Goal: Task Accomplishment & Management: Complete application form

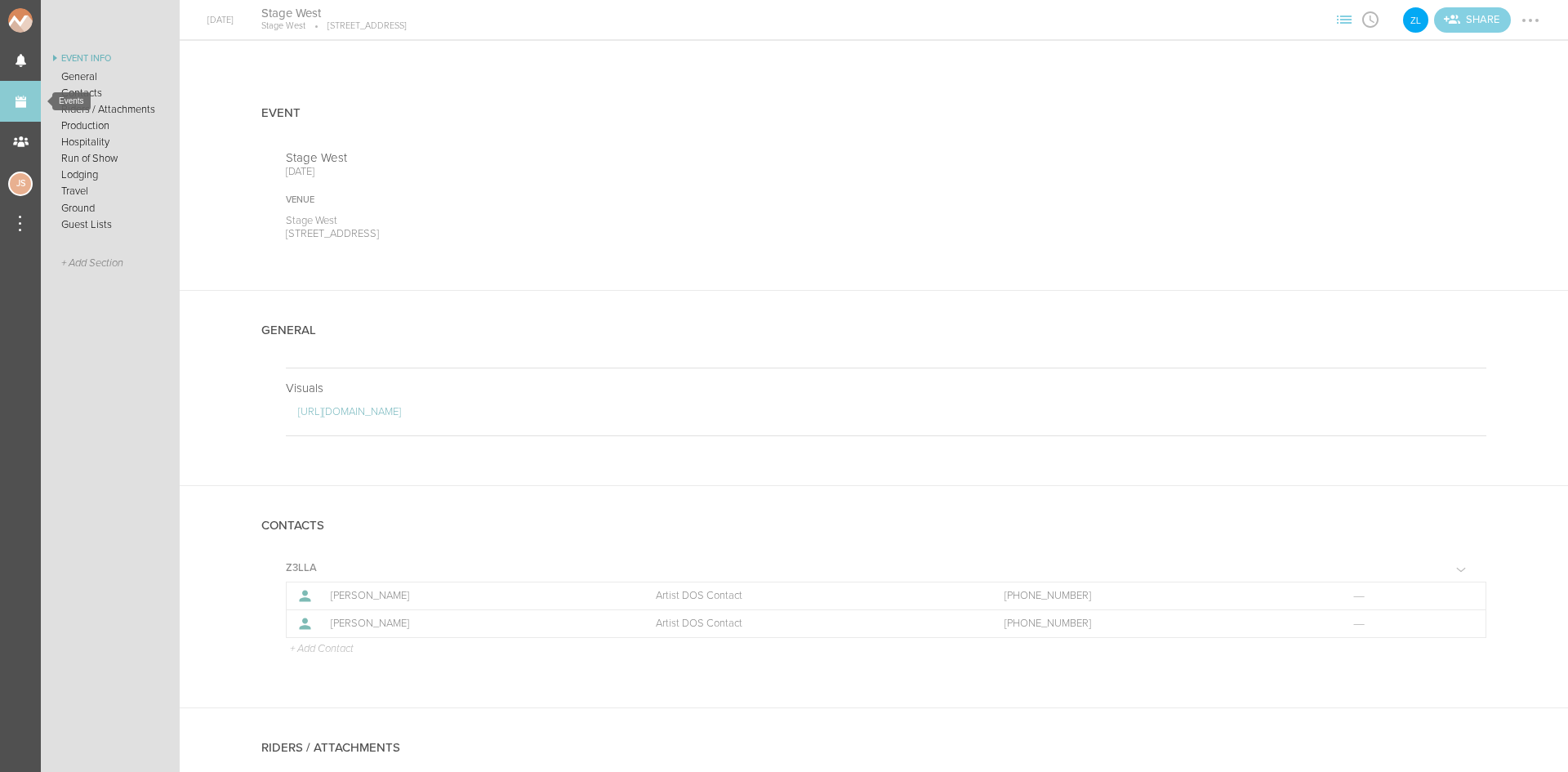
click at [35, 103] on link "Events" at bounding box center [20, 101] width 41 height 41
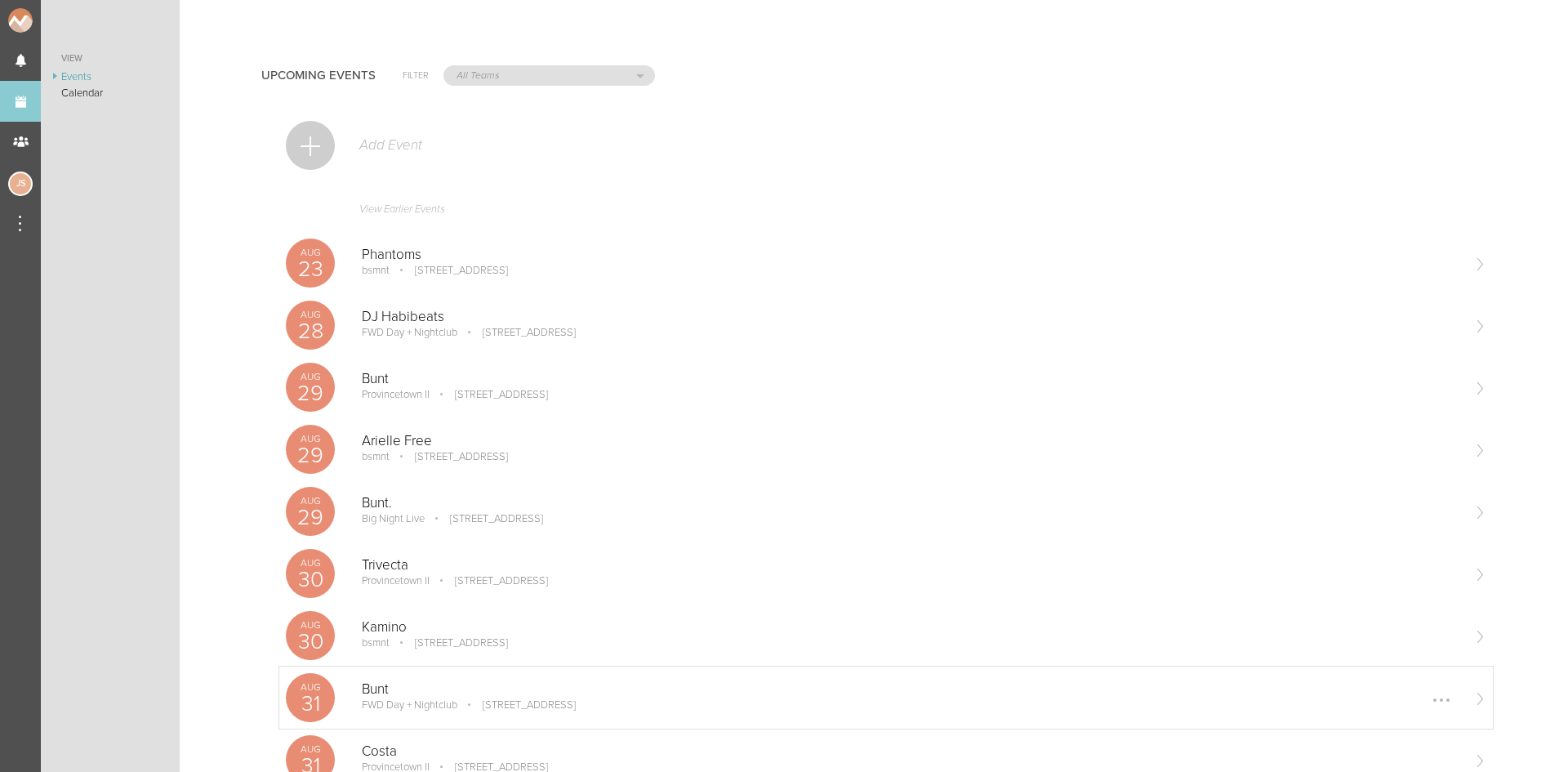
click at [473, 707] on p "[STREET_ADDRESS]" at bounding box center [518, 705] width 116 height 13
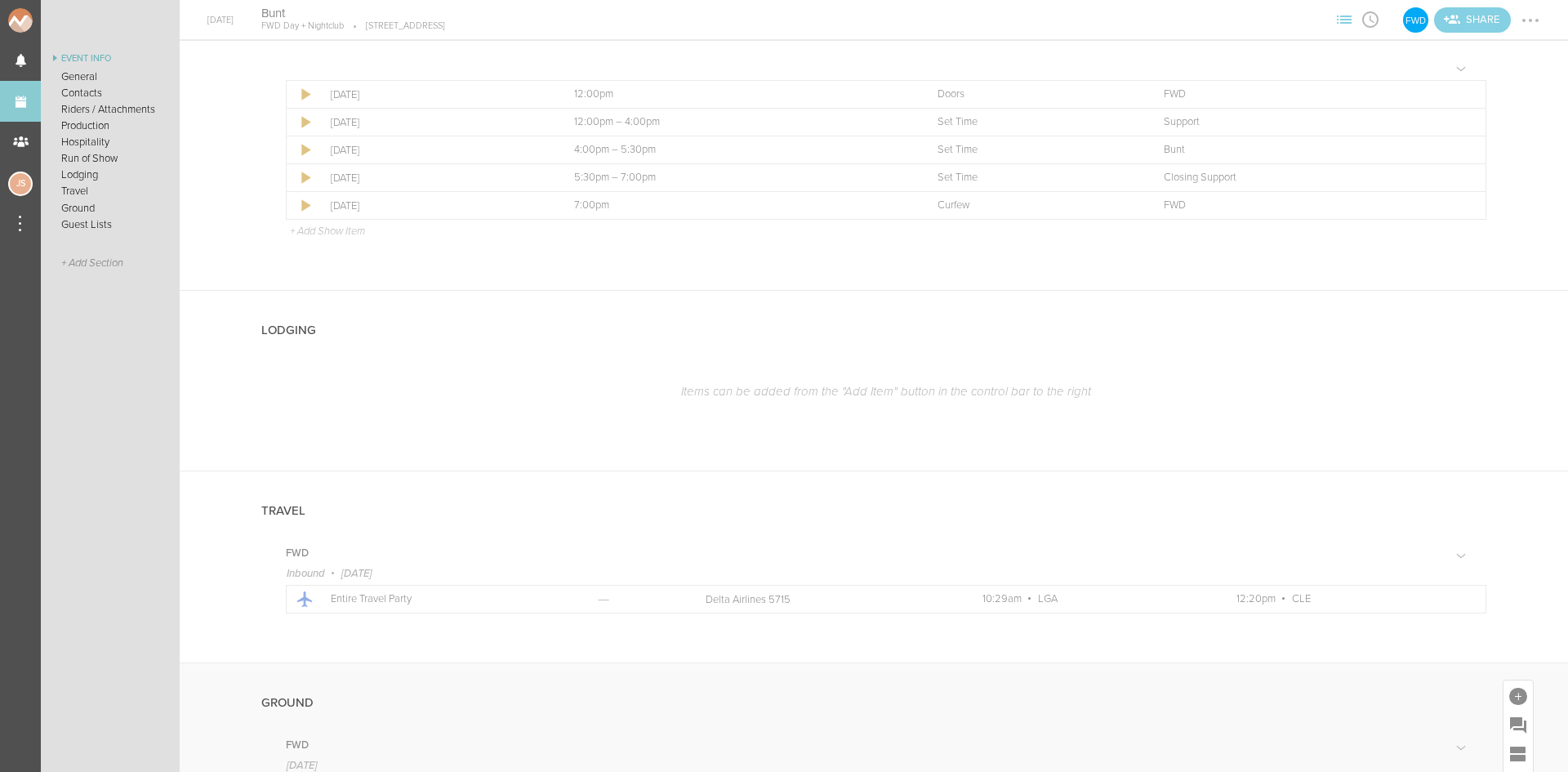
scroll to position [1552, 0]
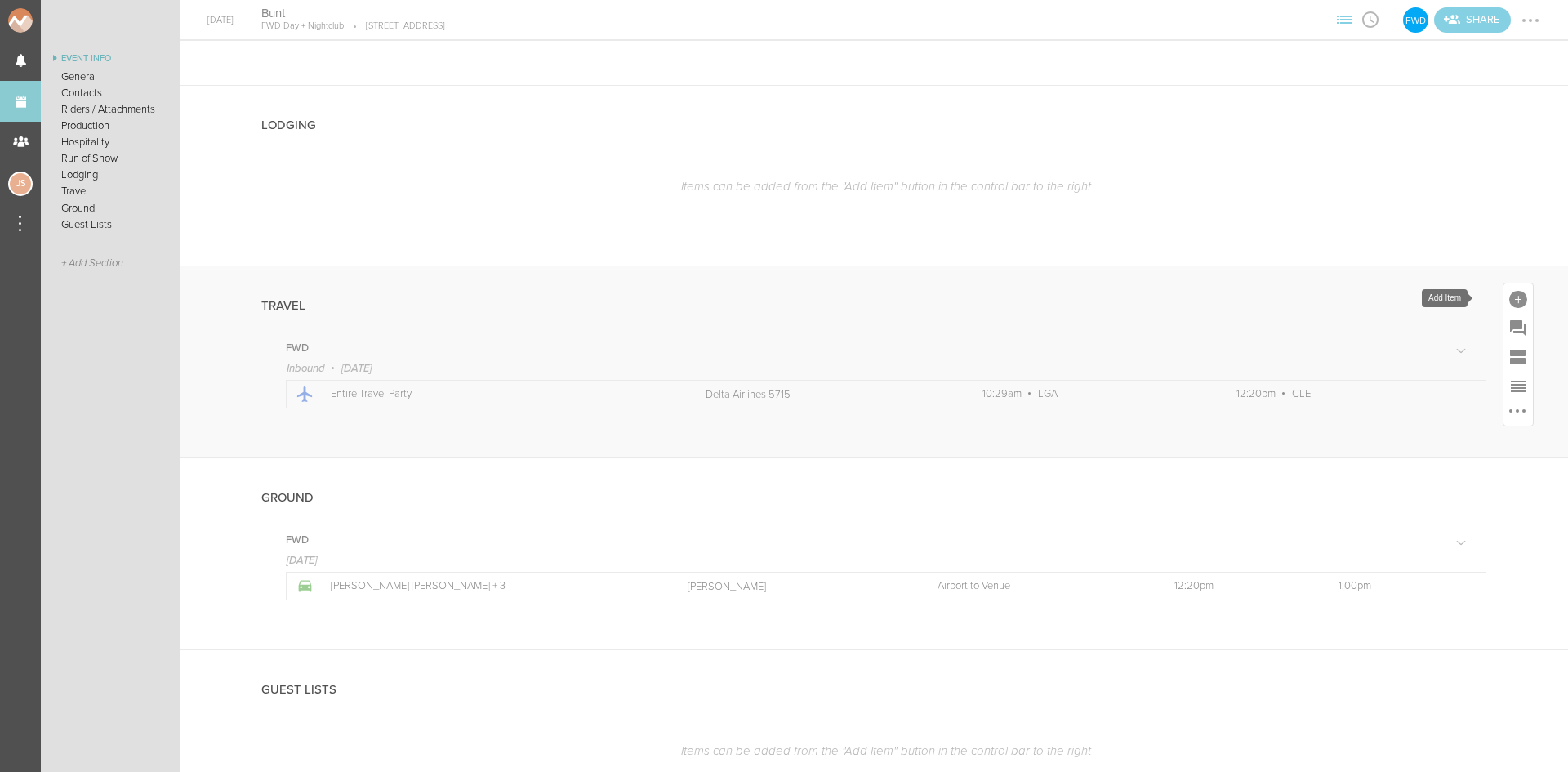
click at [1504, 309] on div at bounding box center [1518, 298] width 30 height 30
drag, startPoint x: 1417, startPoint y: 462, endPoint x: 1416, endPoint y: 474, distance: 12.0
click at [1417, 462] on span "Travel" at bounding box center [1428, 467] width 53 height 17
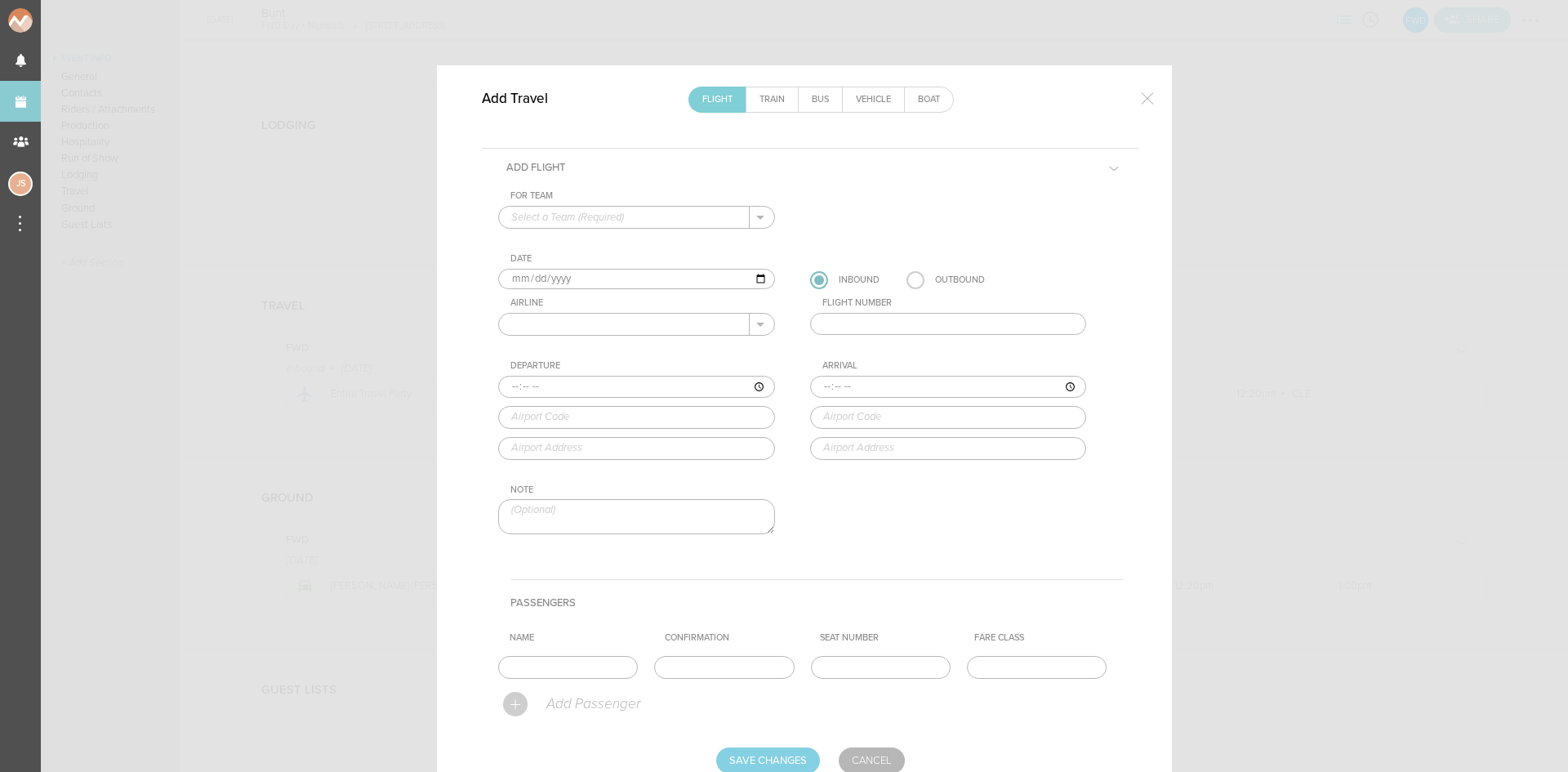
click at [560, 214] on input "text" at bounding box center [624, 217] width 250 height 21
click at [663, 250] on p "FWD" at bounding box center [636, 243] width 250 height 28
type input "FWD"
click at [915, 285] on label at bounding box center [915, 279] width 18 height 18
click at [0, 0] on input "radio" at bounding box center [0, 0] width 0 height 0
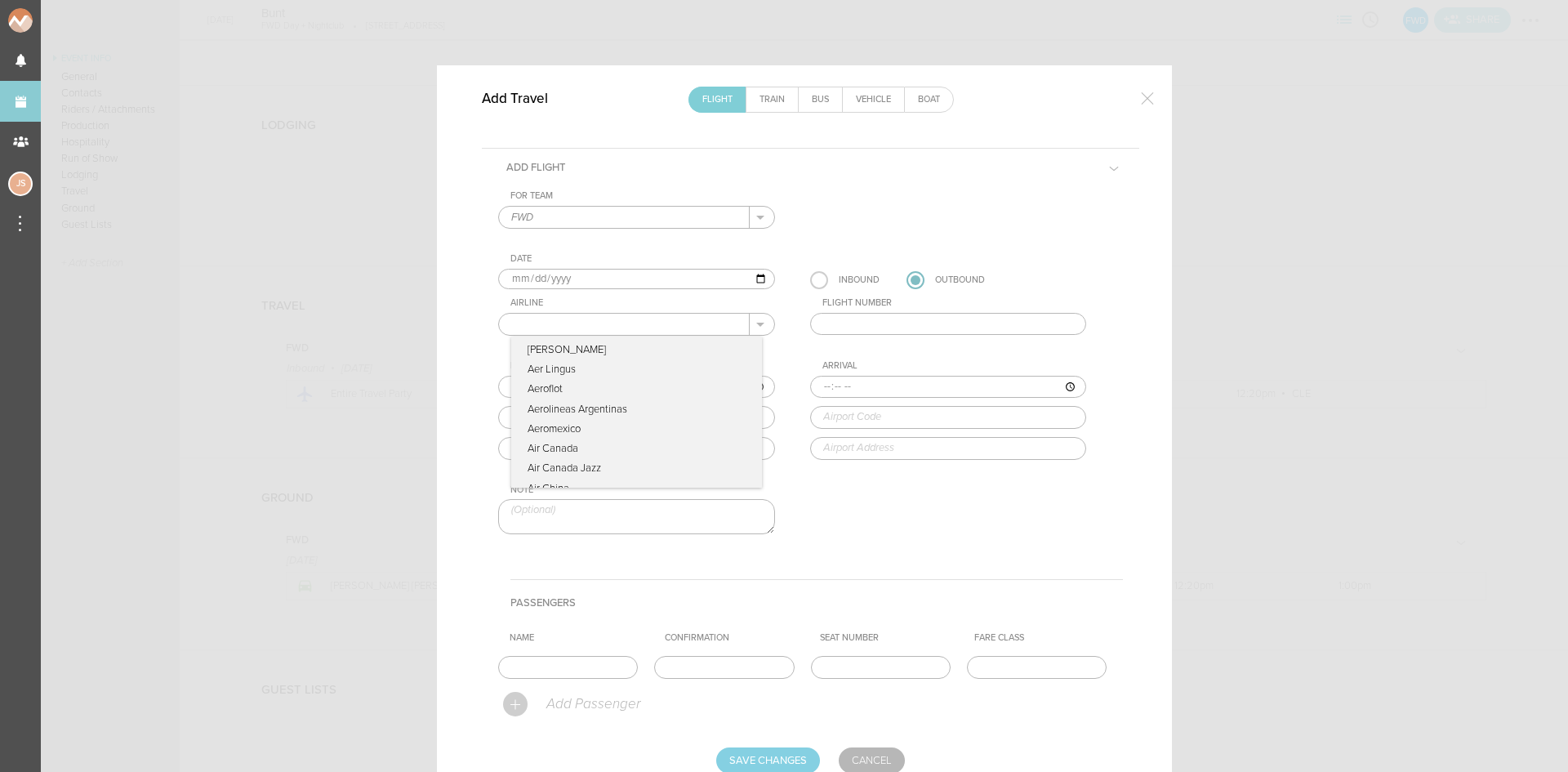
click at [655, 316] on input "text" at bounding box center [624, 324] width 250 height 21
type input "Delta Airlines"
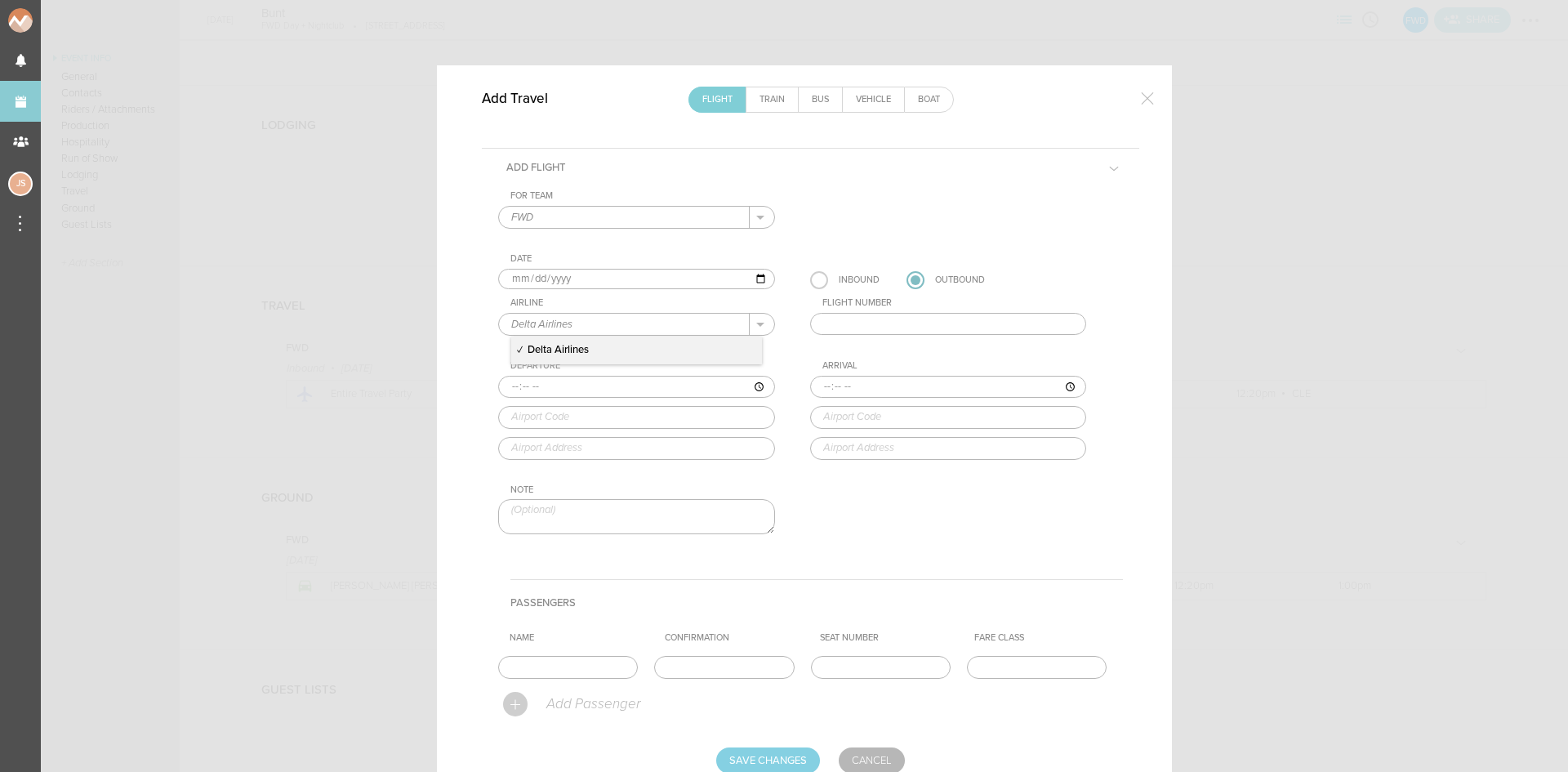
click at [842, 311] on div "Flight Number" at bounding box center [964, 316] width 310 height 37
click at [845, 315] on input "text" at bounding box center [948, 324] width 277 height 23
type input "4788"
type input "19:28"
type input "CLE"
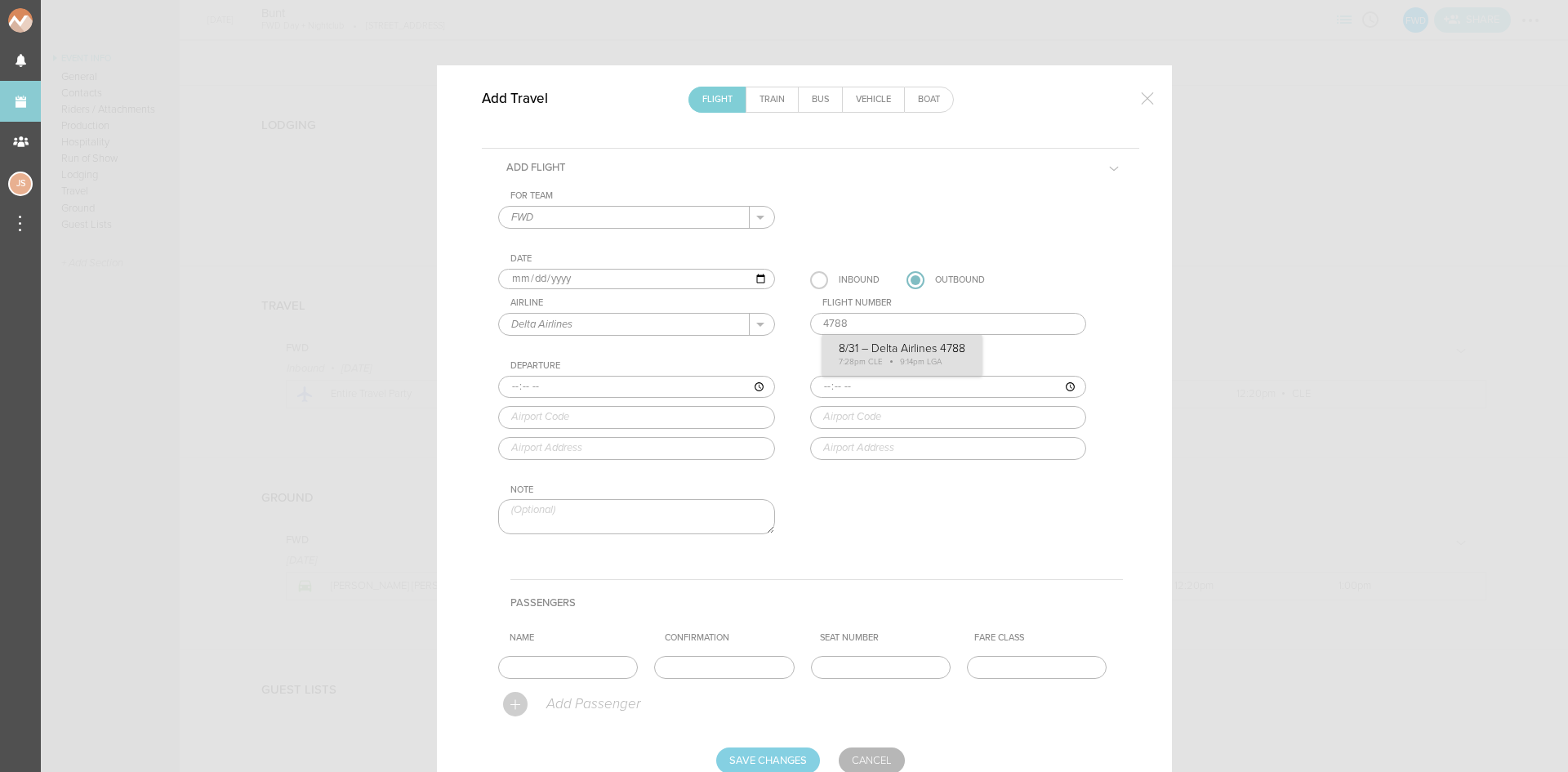
type input "Cleveland Hopkins International Airport, 5300 Riverside Drive, Cleveland, OH, 4…"
type input "21:14"
type input "LGA"
type input "New York LaGuardia Airport, Hangar 7 Center, New York, NY, 11371, United States"
click at [891, 355] on div "For Team FWD + Add New Team FWD . FWD Date 2025-08-31 Inbound Outbound Airline …" at bounding box center [811, 376] width 625 height 373
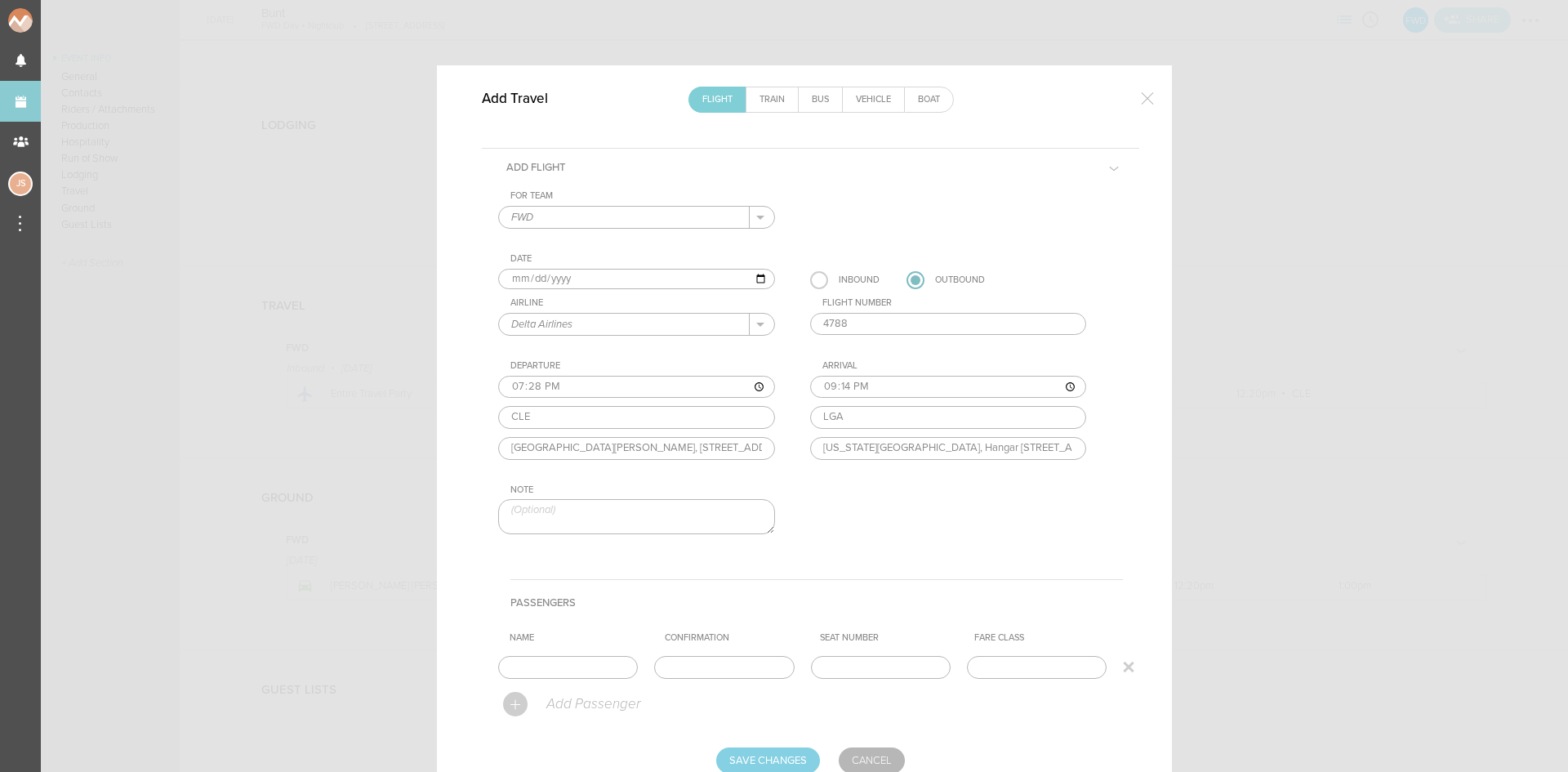
click at [583, 668] on input "text" at bounding box center [568, 668] width 140 height 23
type input "Entire Travel Party"
click at [762, 760] on input "Save Changes" at bounding box center [768, 760] width 104 height 26
type input "Saving..."
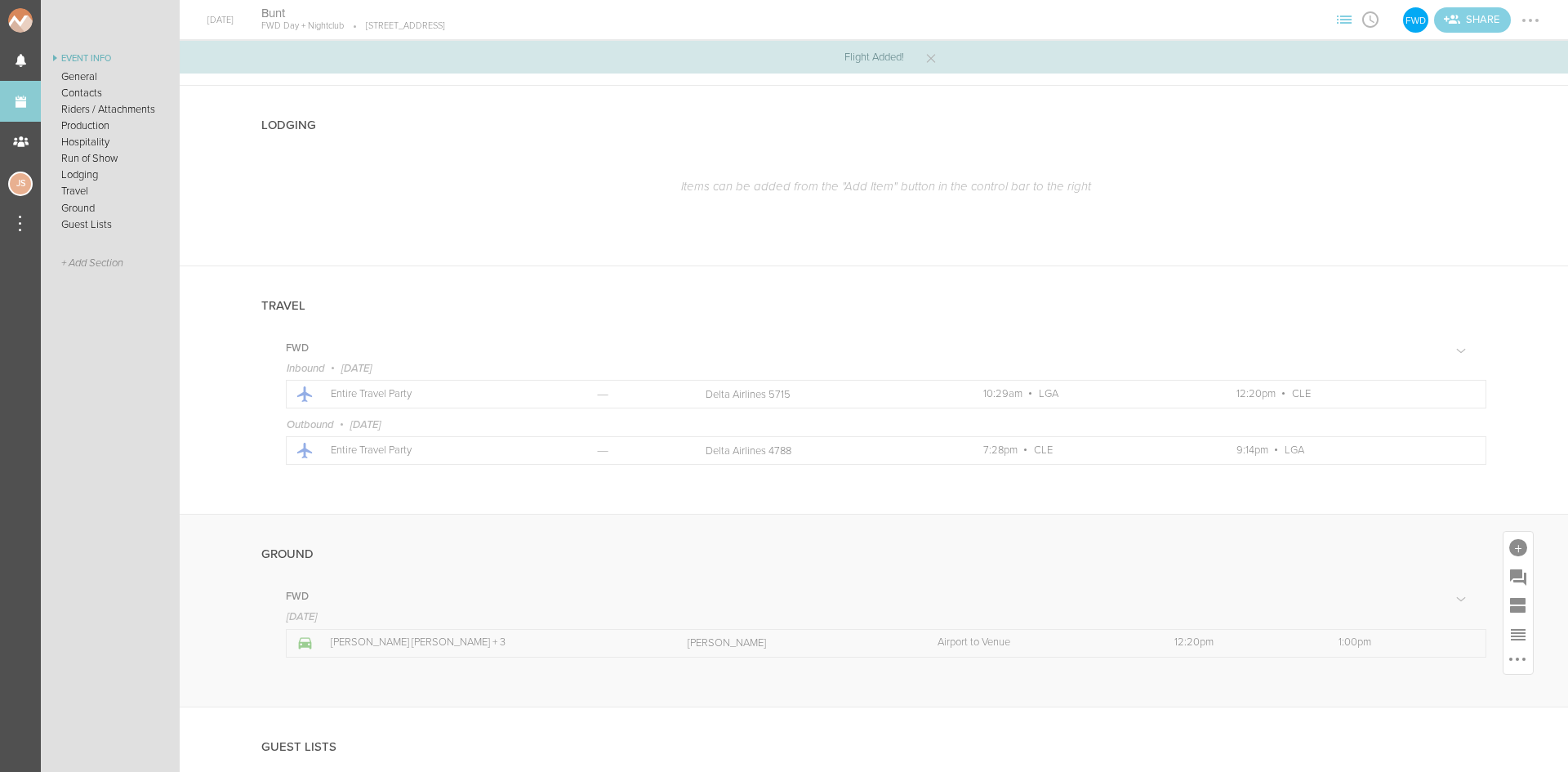
scroll to position [1700, 0]
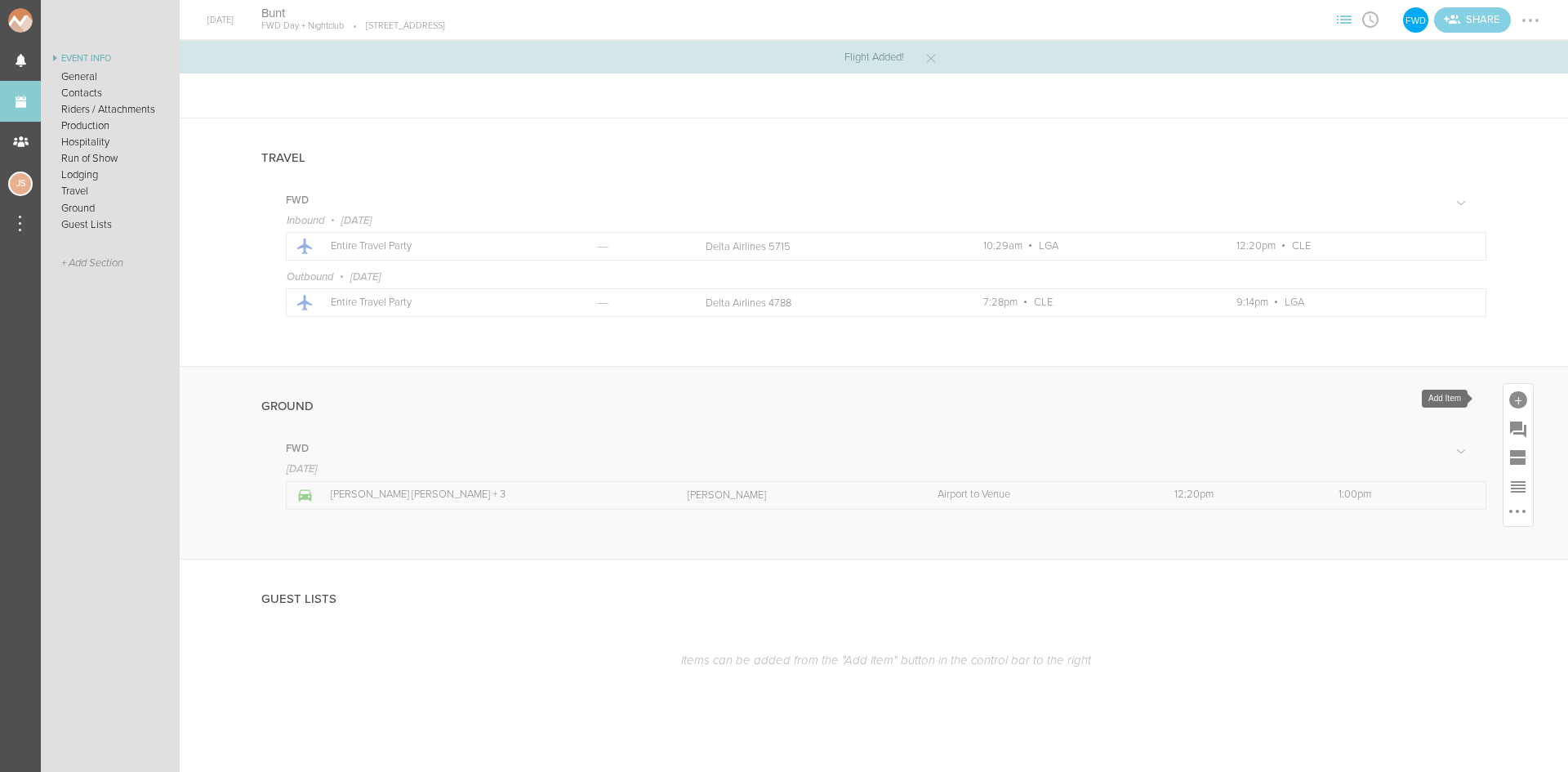
click at [1509, 395] on div at bounding box center [1518, 400] width 18 height 18
click at [1481, 549] on icon at bounding box center [1498, 543] width 32 height 32
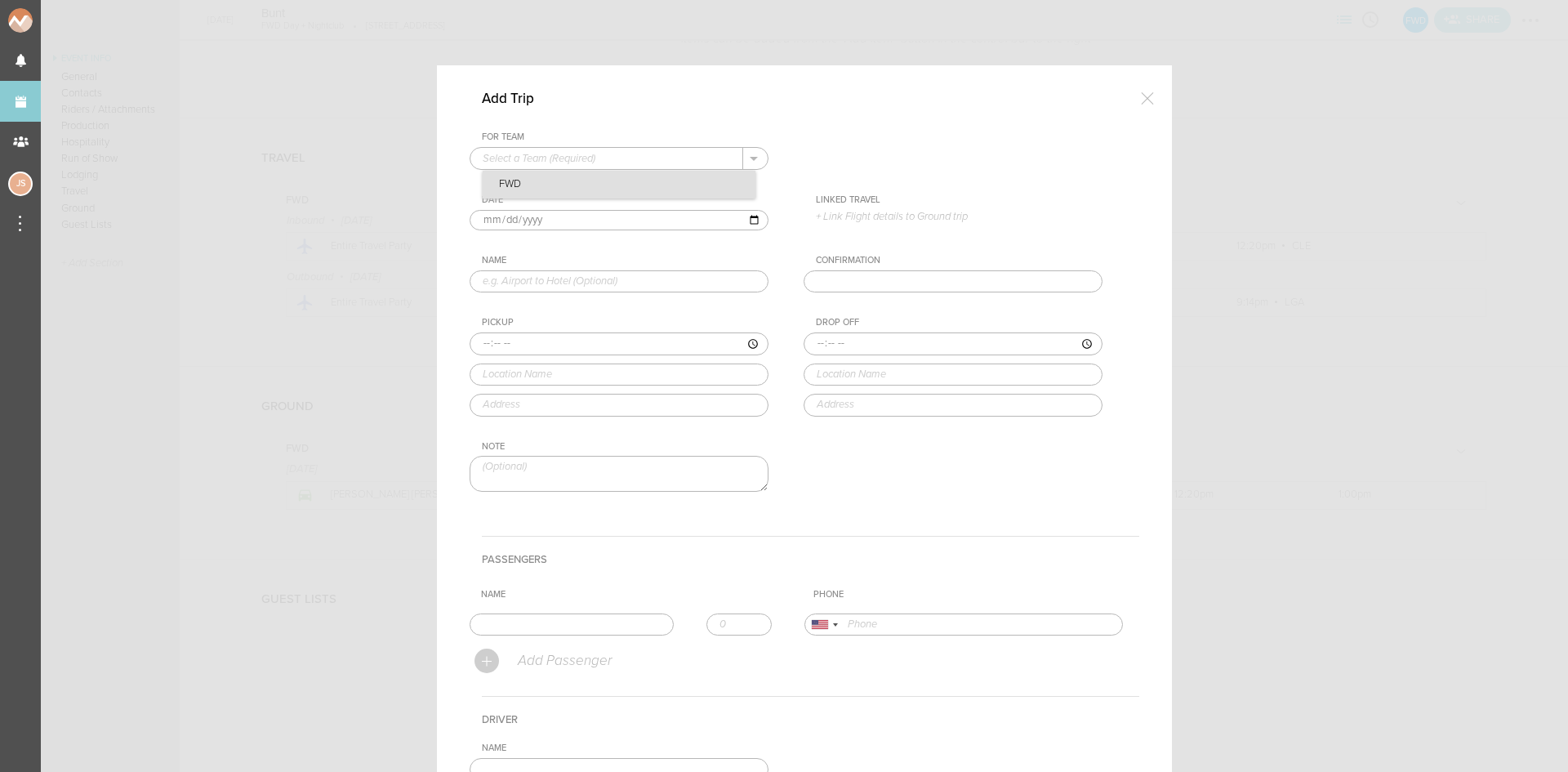
drag, startPoint x: 617, startPoint y: 158, endPoint x: 619, endPoint y: 172, distance: 14.1
click at [616, 158] on input "text" at bounding box center [606, 158] width 273 height 21
click at [622, 182] on p "FWD" at bounding box center [619, 184] width 273 height 28
type input "FWD"
click at [895, 211] on p "+ Link Flight details to Ground trip" at bounding box center [959, 216] width 287 height 13
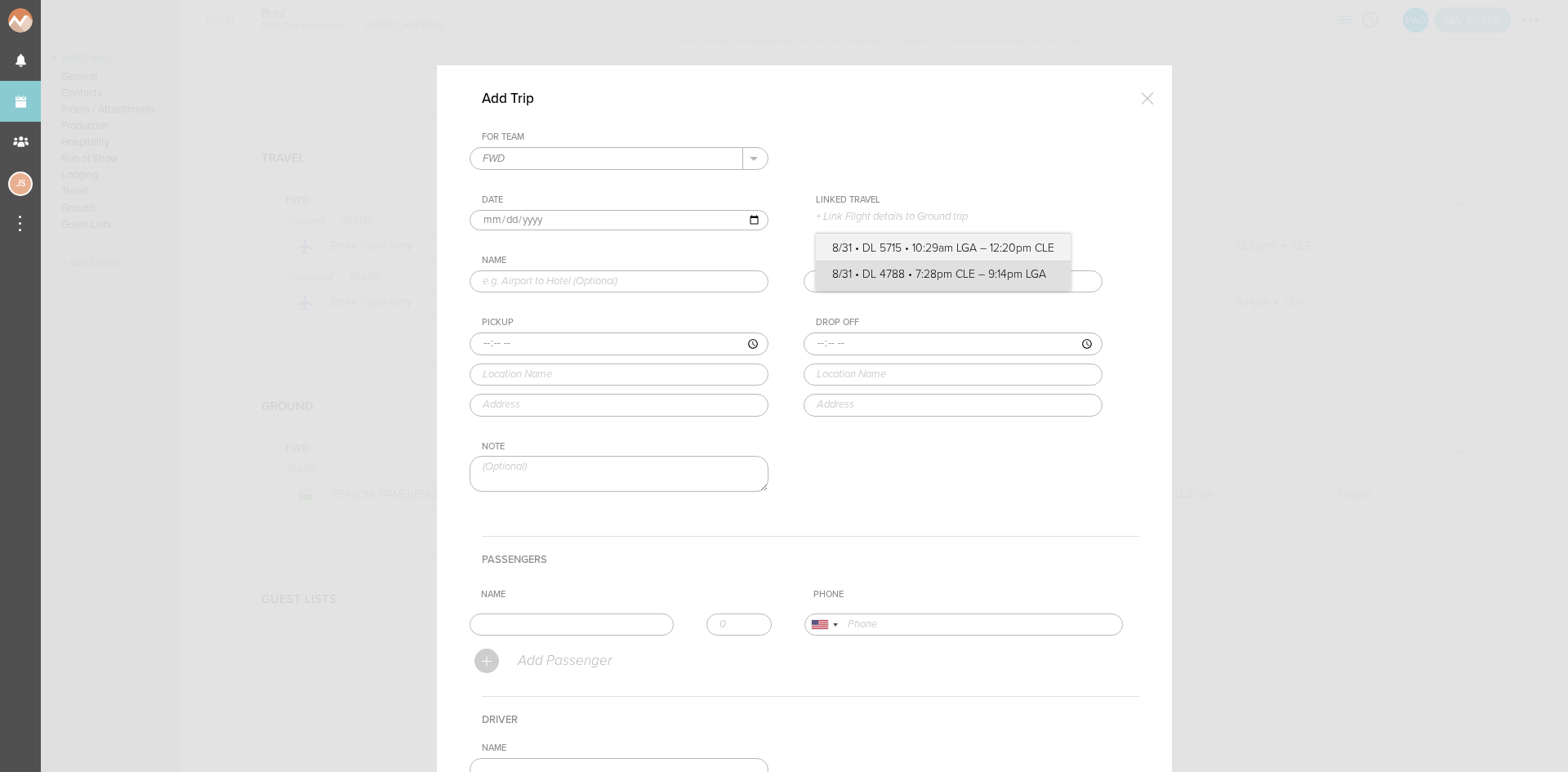
click at [922, 268] on label "8/31 • DL 4788 • 7:28pm CLE – 9:14pm LGA" at bounding box center [943, 274] width 222 height 16
click at [0, 0] on input "8/31 • DL 4788 • 7:28pm CLE – 9:14pm LGA" at bounding box center [0, 0] width 0 height 0
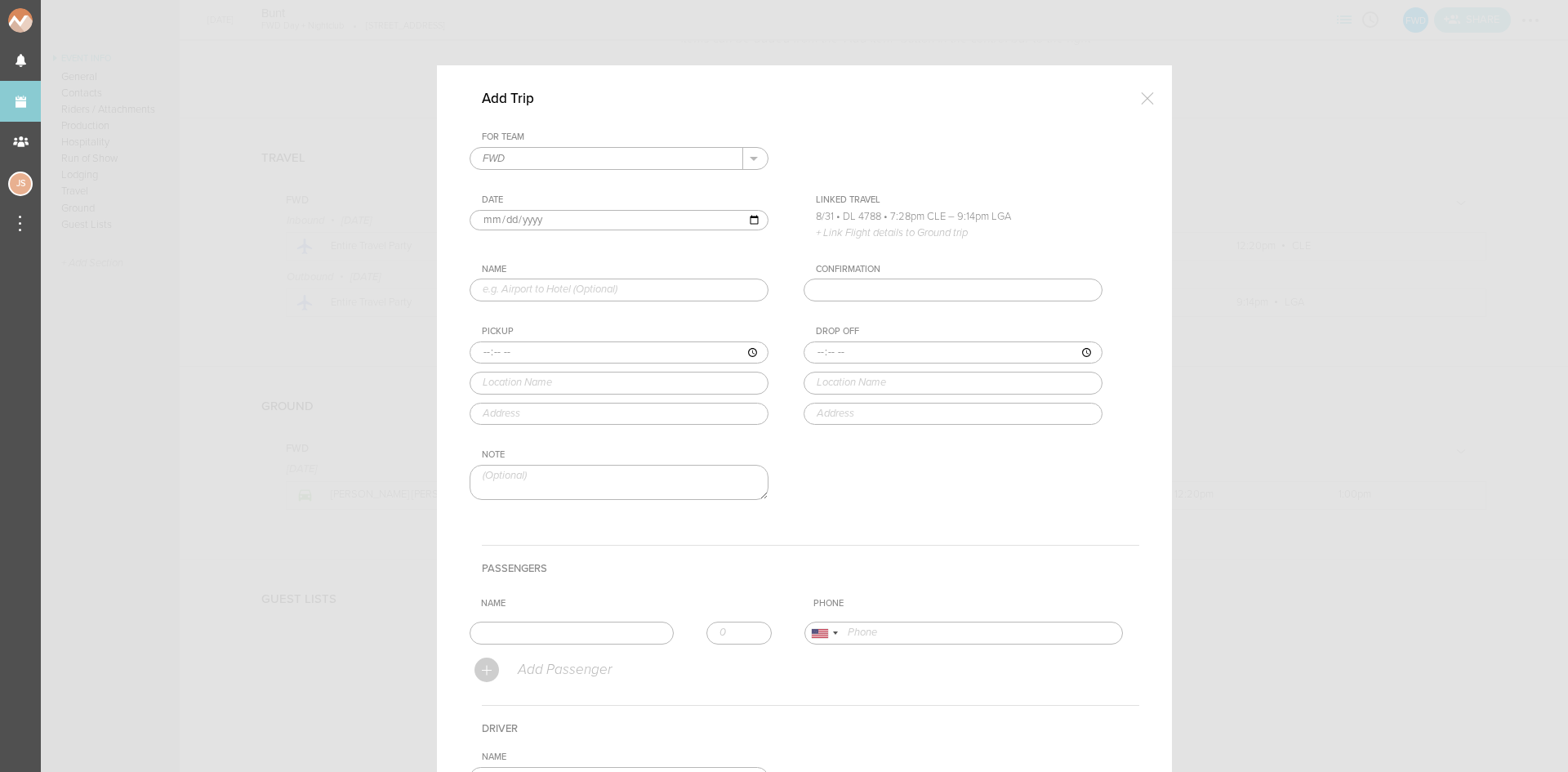
click at [644, 296] on input "text" at bounding box center [619, 290] width 299 height 23
type input "Venue to Airport"
click at [477, 358] on input "time" at bounding box center [619, 352] width 299 height 23
type input "17:30"
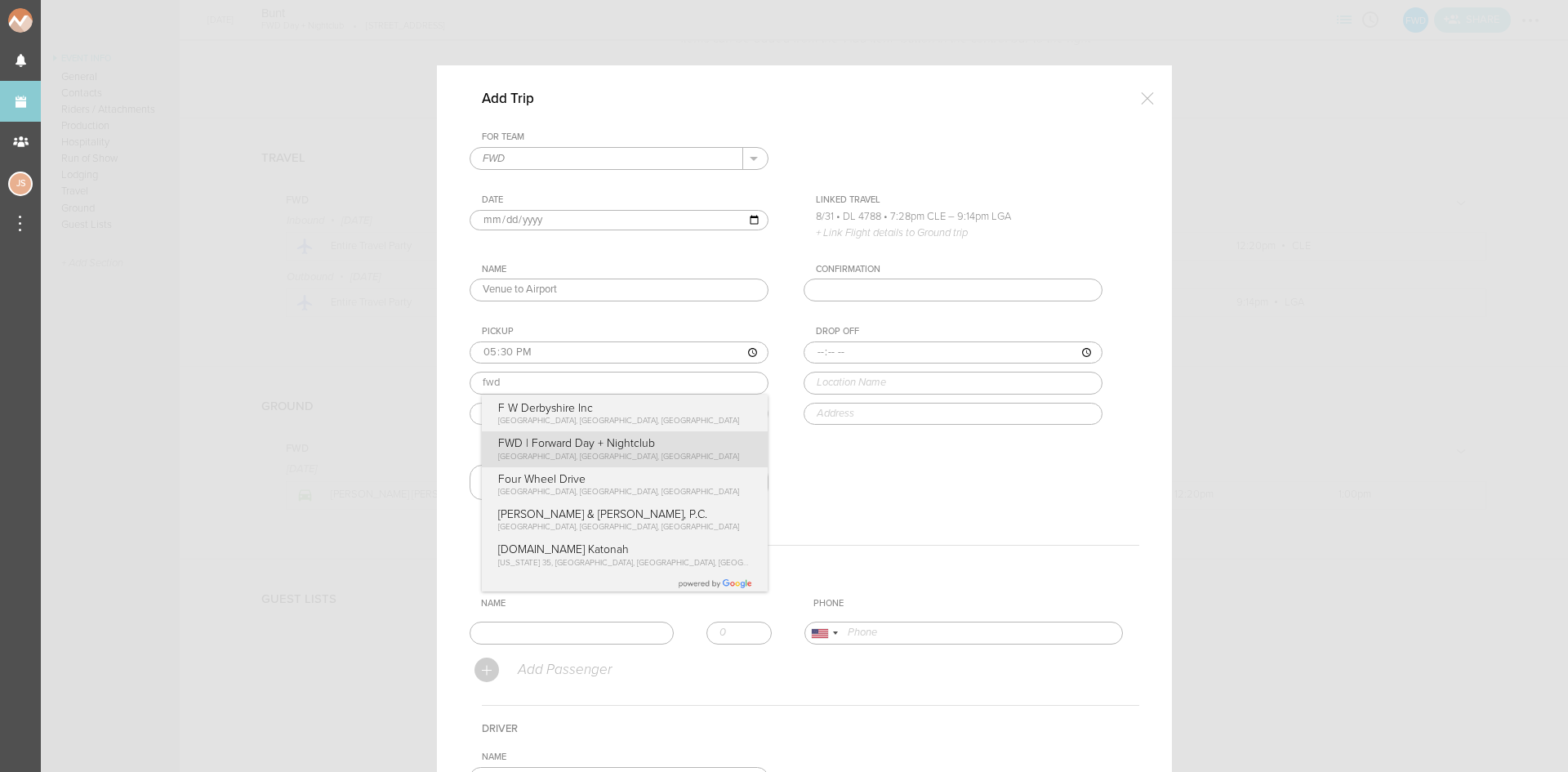
click at [554, 460] on div "For Team FWD + Add New Team FWD . FWD Date 2025-08-31 Linked Travel 8/31 • DL 5…" at bounding box center [804, 330] width 670 height 397
type input "FWD | Forward Day + Nightclub"
type input "[STREET_ADDRESS]"
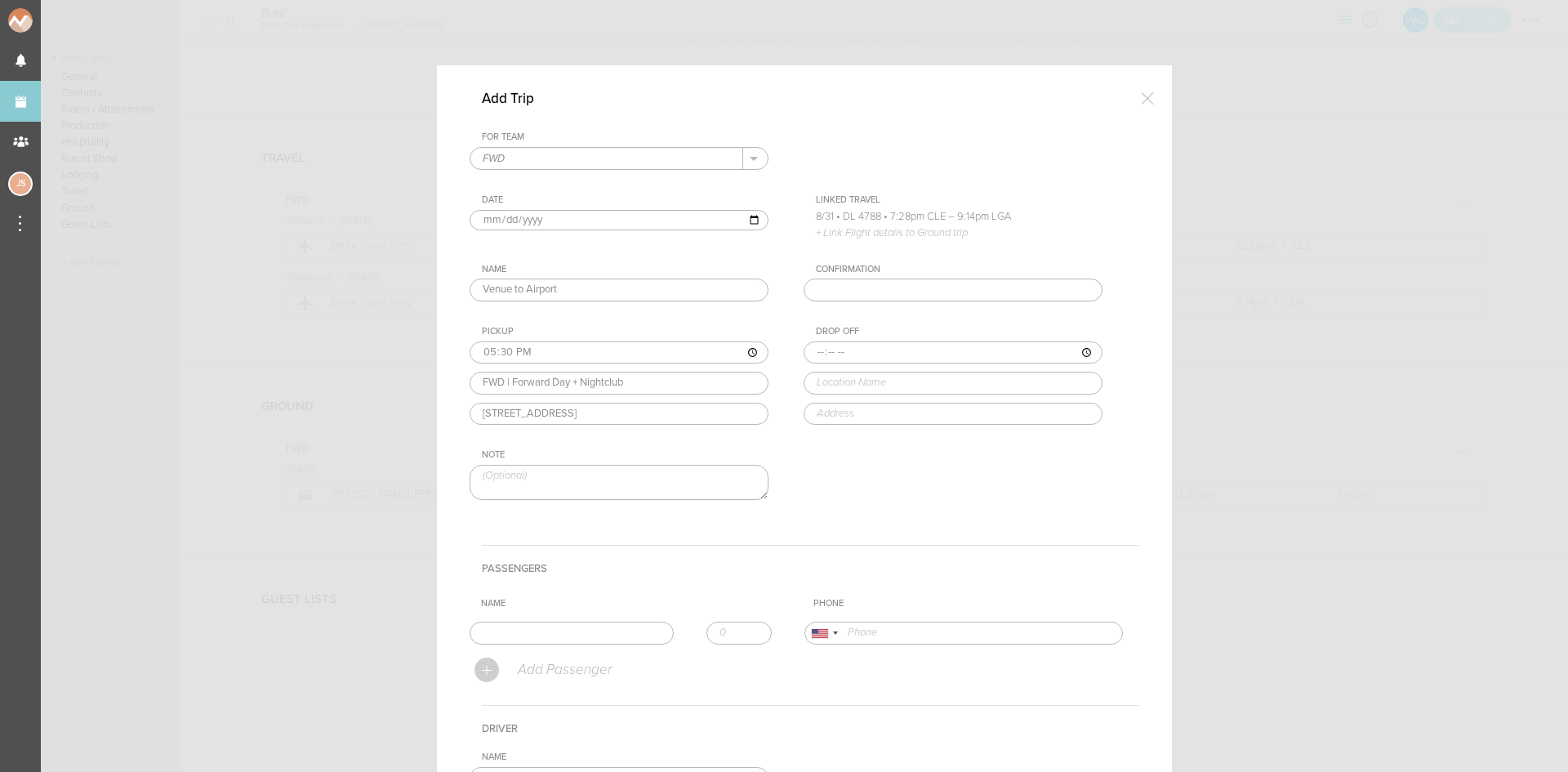
click at [818, 346] on input "time" at bounding box center [953, 352] width 299 height 23
type input "18:00"
click at [976, 560] on form "For Team FWD + Add New Team FWD . FWD Date 2025-08-31 Linked Travel 8/31 • DL 5…" at bounding box center [804, 553] width 670 height 842
type input "CLE - Cleveland-Hopkins Intl Airport (CLE)"
type input "5300 Riverside Dr, Cleveland, OH 44135, USA"
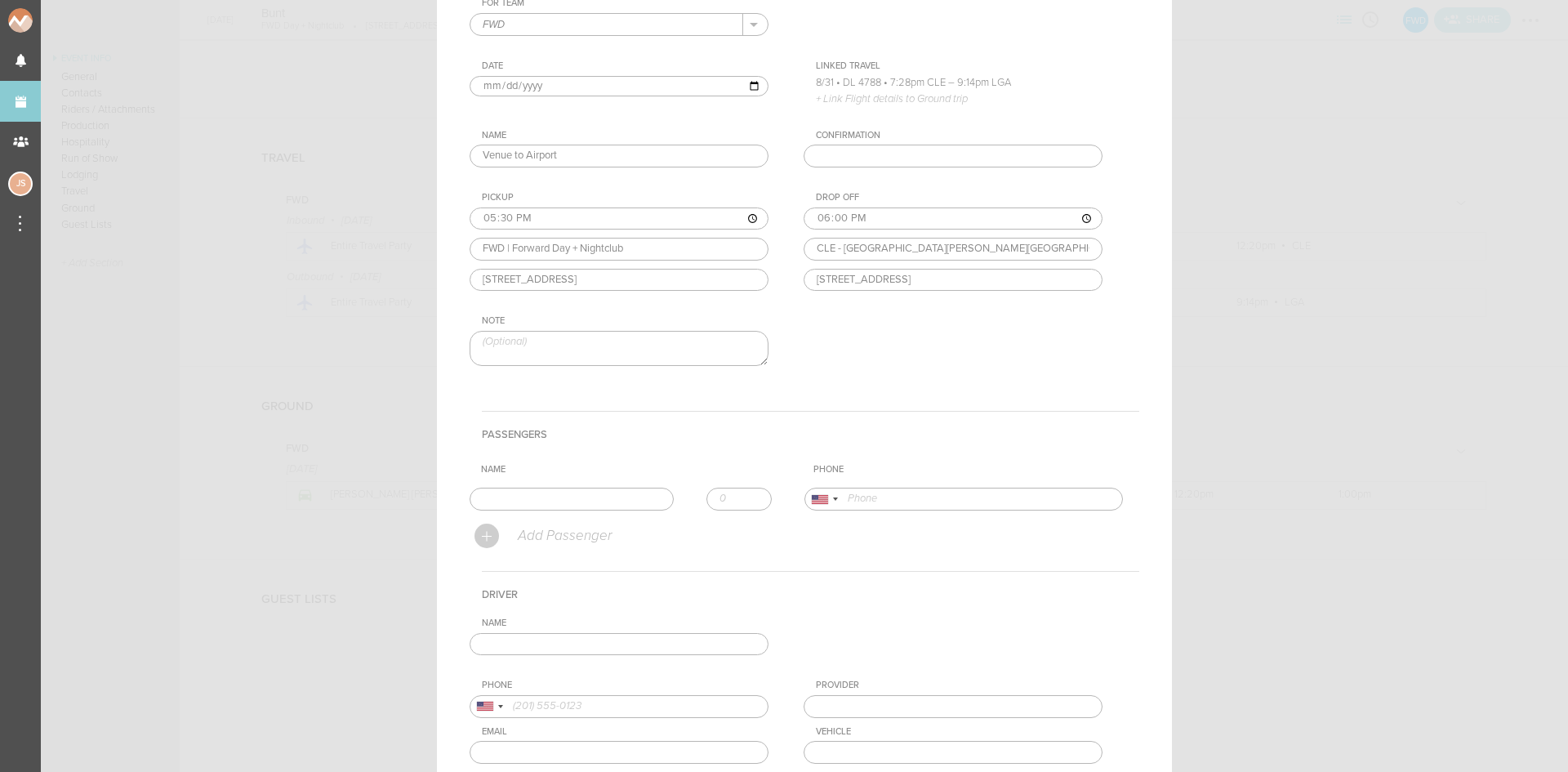
scroll to position [268, 0]
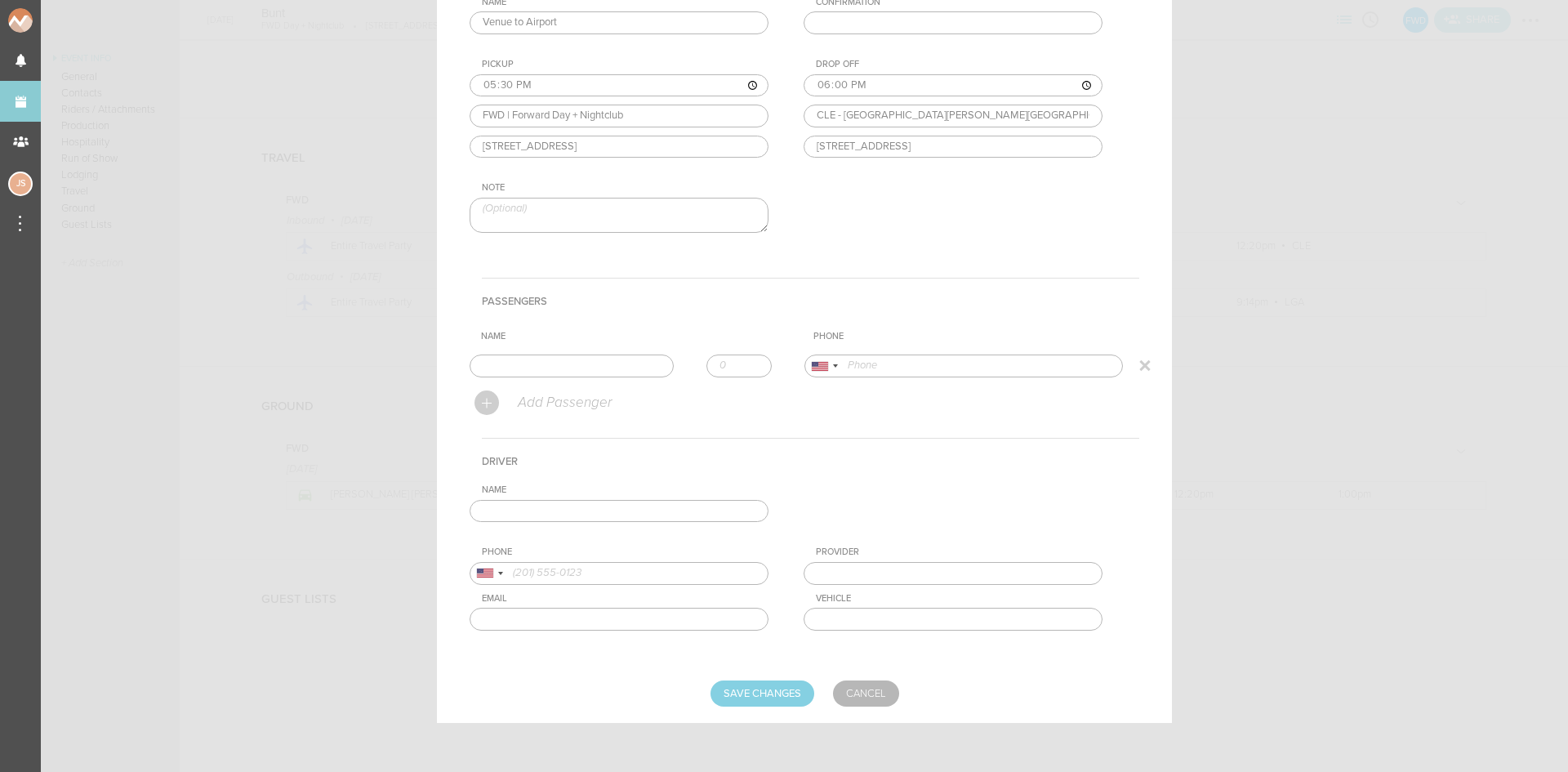
click at [597, 366] on input "text" at bounding box center [571, 366] width 205 height 23
type input "Austen Berens"
type input "15208610191"
drag, startPoint x: 565, startPoint y: 396, endPoint x: 701, endPoint y: 373, distance: 137.9
click at [565, 396] on form "For Team FWD + Add New Team FWD . FWD Date 2025-08-31 Linked Travel 8/31 • DL 5…" at bounding box center [804, 285] width 670 height 842
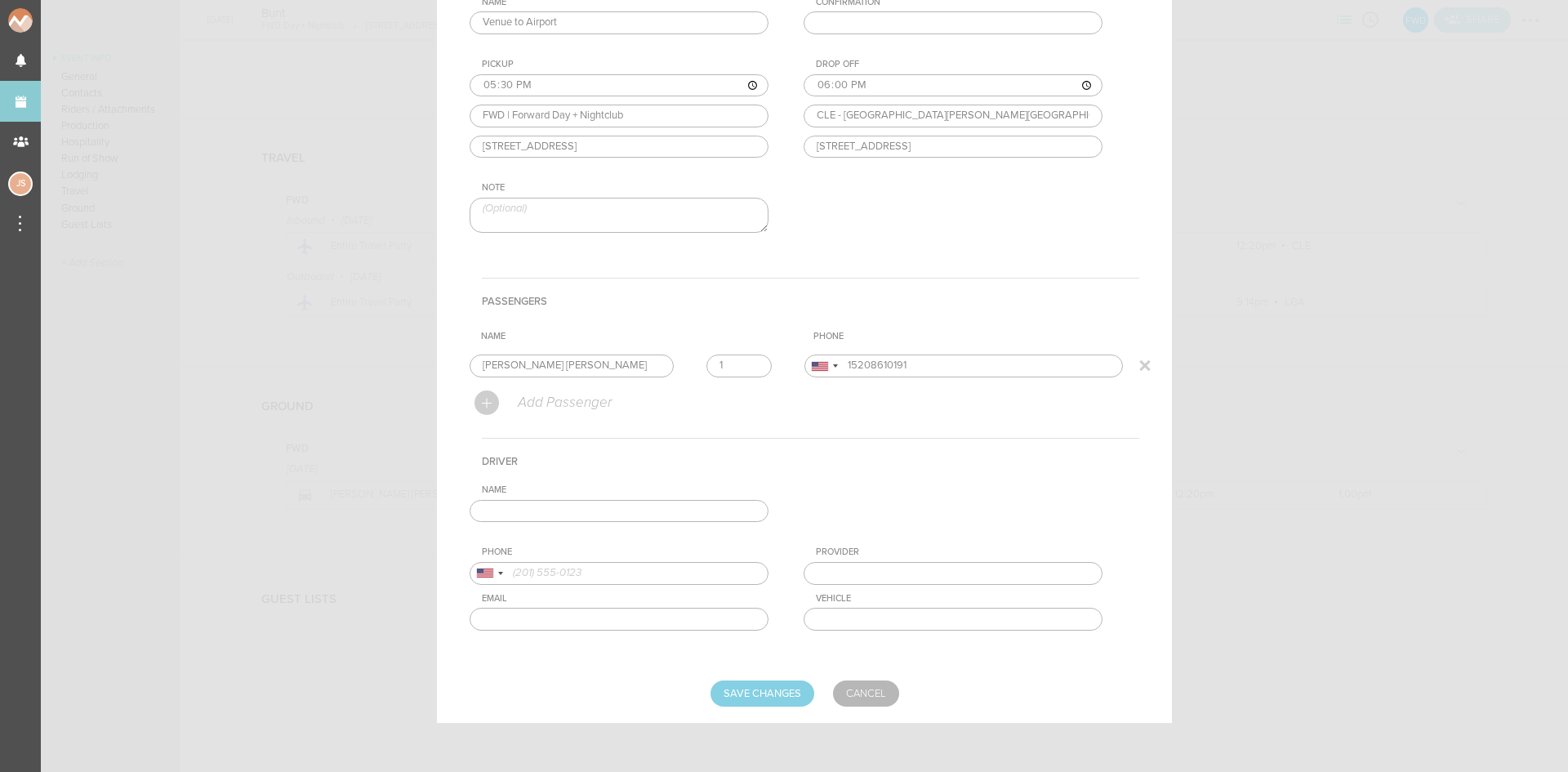
click at [747, 362] on input "1" at bounding box center [739, 366] width 65 height 23
click at [748, 362] on input "2" at bounding box center [739, 366] width 65 height 23
type input "3"
click at [748, 362] on input "3" at bounding box center [739, 366] width 65 height 23
click at [714, 502] on input "text" at bounding box center [619, 511] width 299 height 23
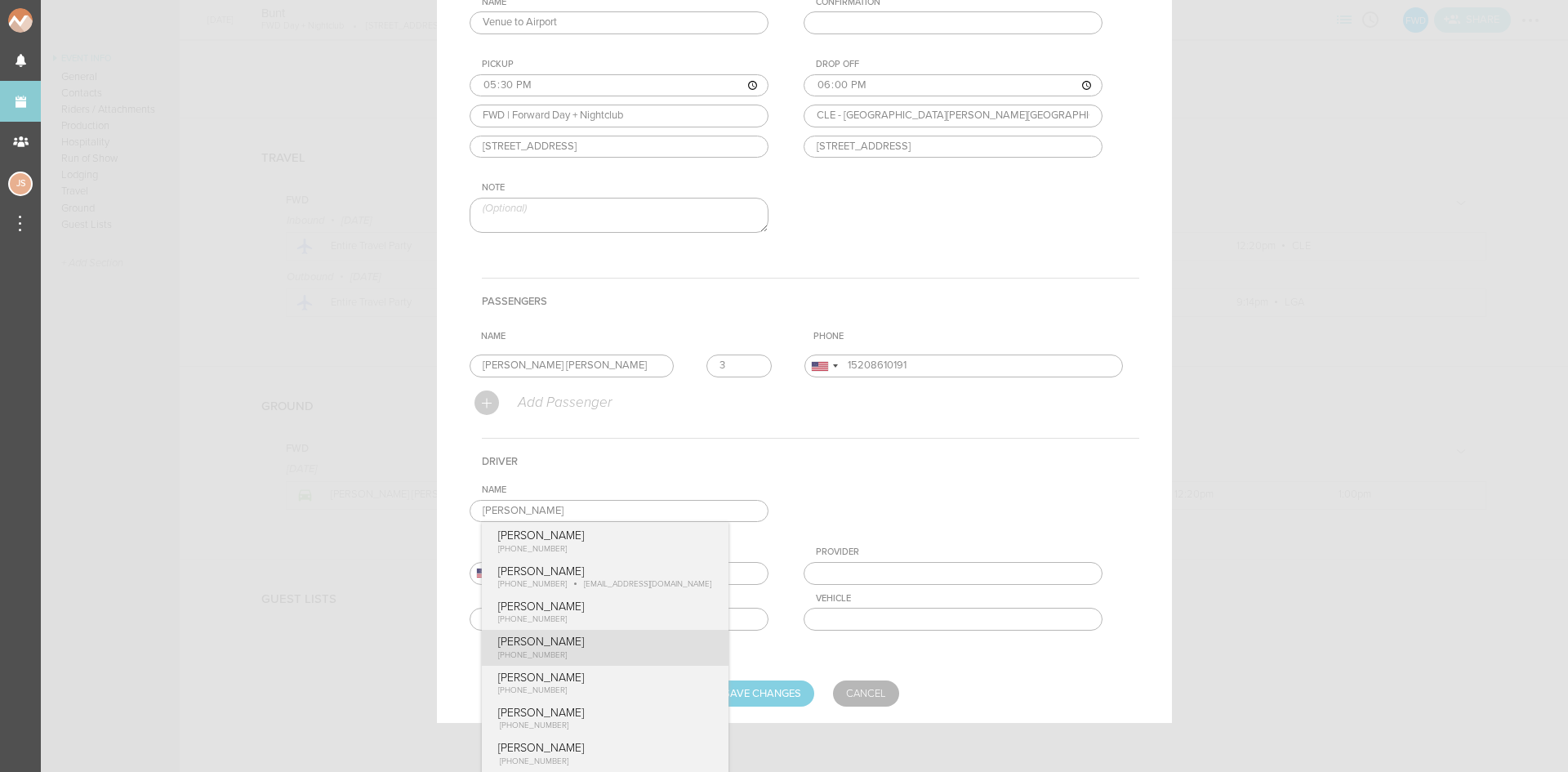
type input "Ronnie Chalhoub"
type input "14402211349"
click at [609, 658] on form "For Team FWD + Add New Team FWD . FWD Date 2025-08-31 Linked Travel 8/31 • DL 5…" at bounding box center [804, 285] width 670 height 842
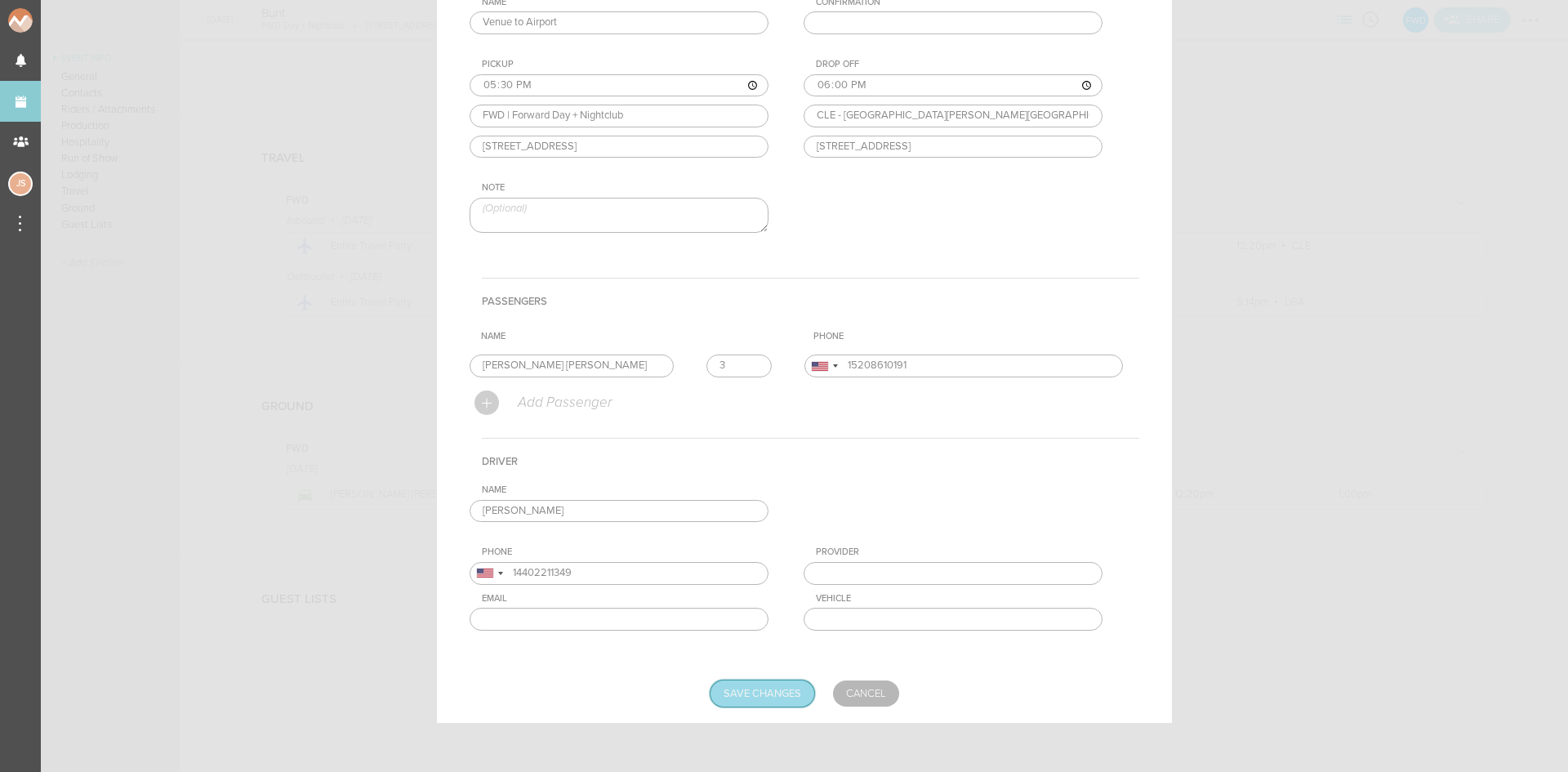
click at [758, 685] on input "Save Changes" at bounding box center [762, 693] width 104 height 26
type input "Saving..."
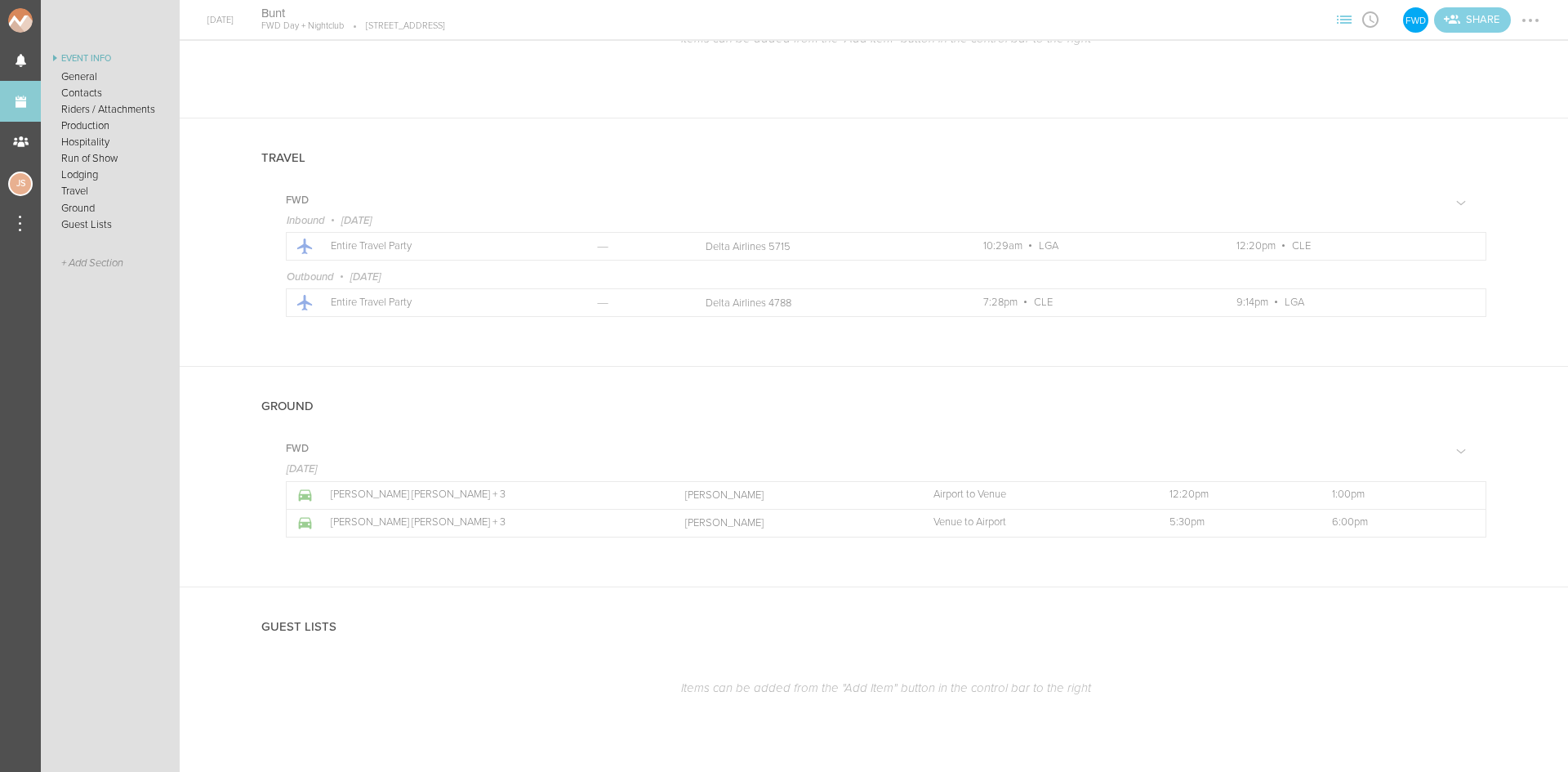
click at [1539, 14] on div at bounding box center [1531, 20] width 26 height 26
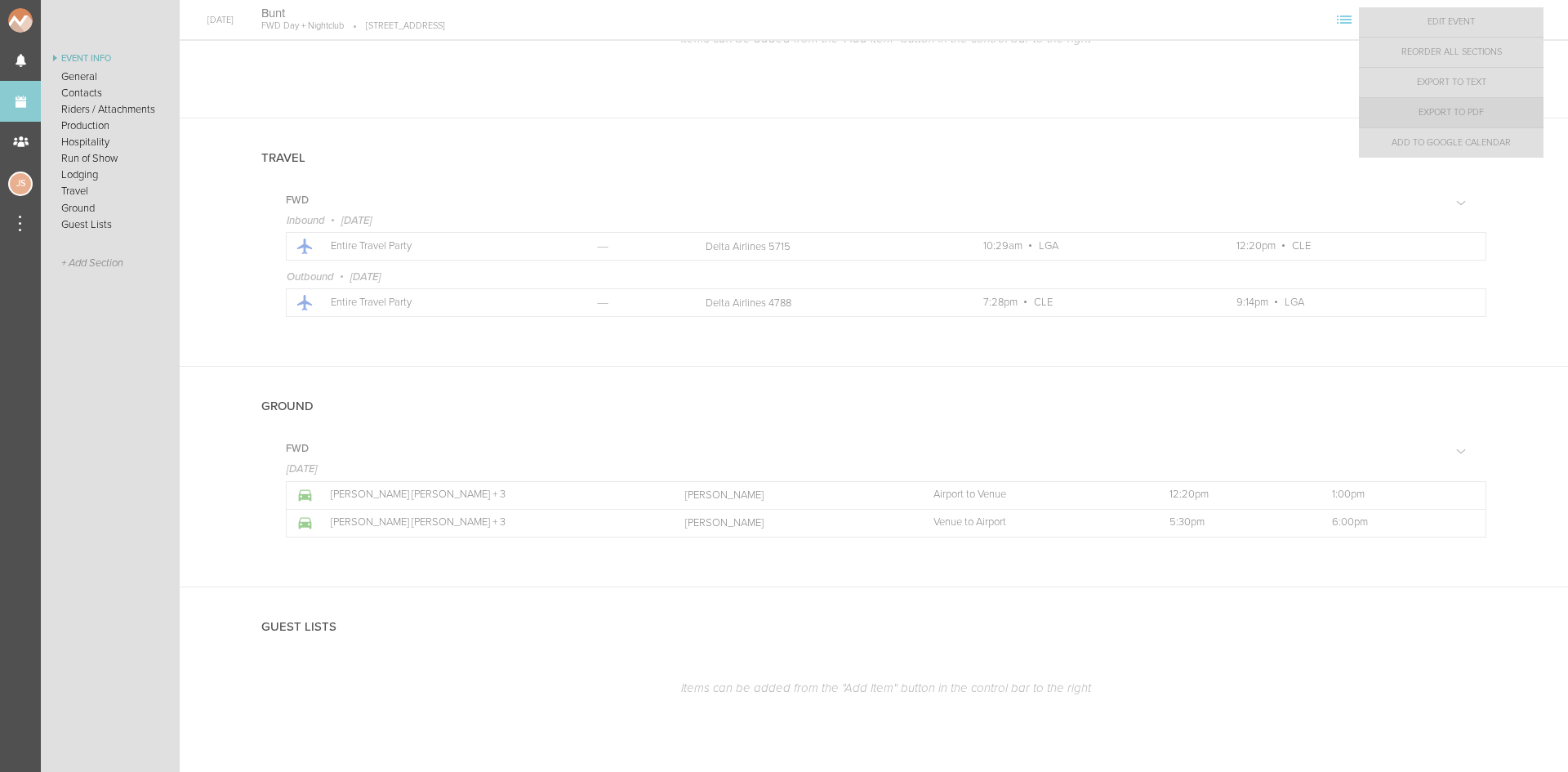
click at [1507, 119] on link "Export to PDF" at bounding box center [1451, 112] width 184 height 30
